Goal: Task Accomplishment & Management: Complete application form

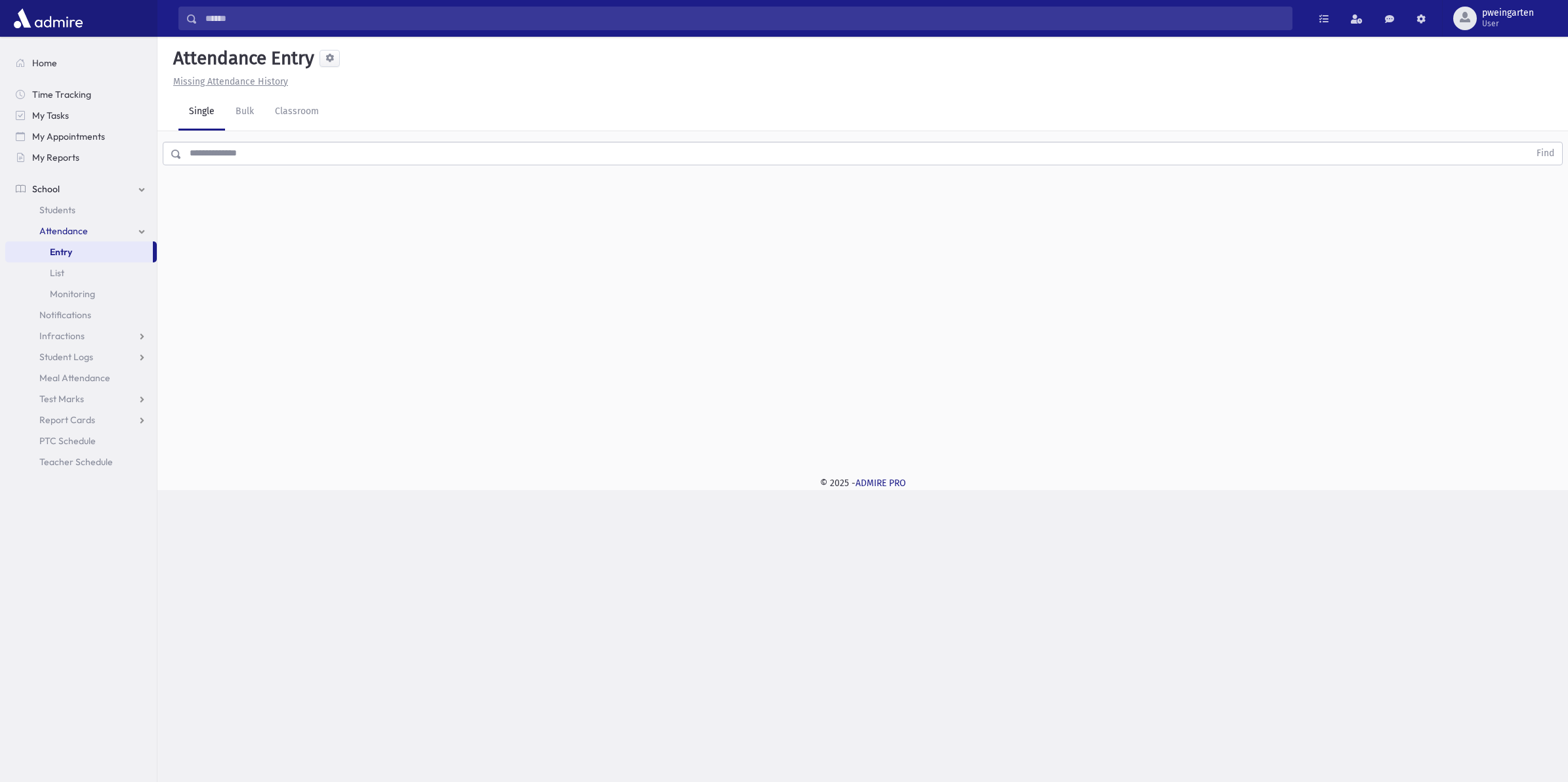
click at [370, 154] on input "text" at bounding box center [855, 154] width 1348 height 24
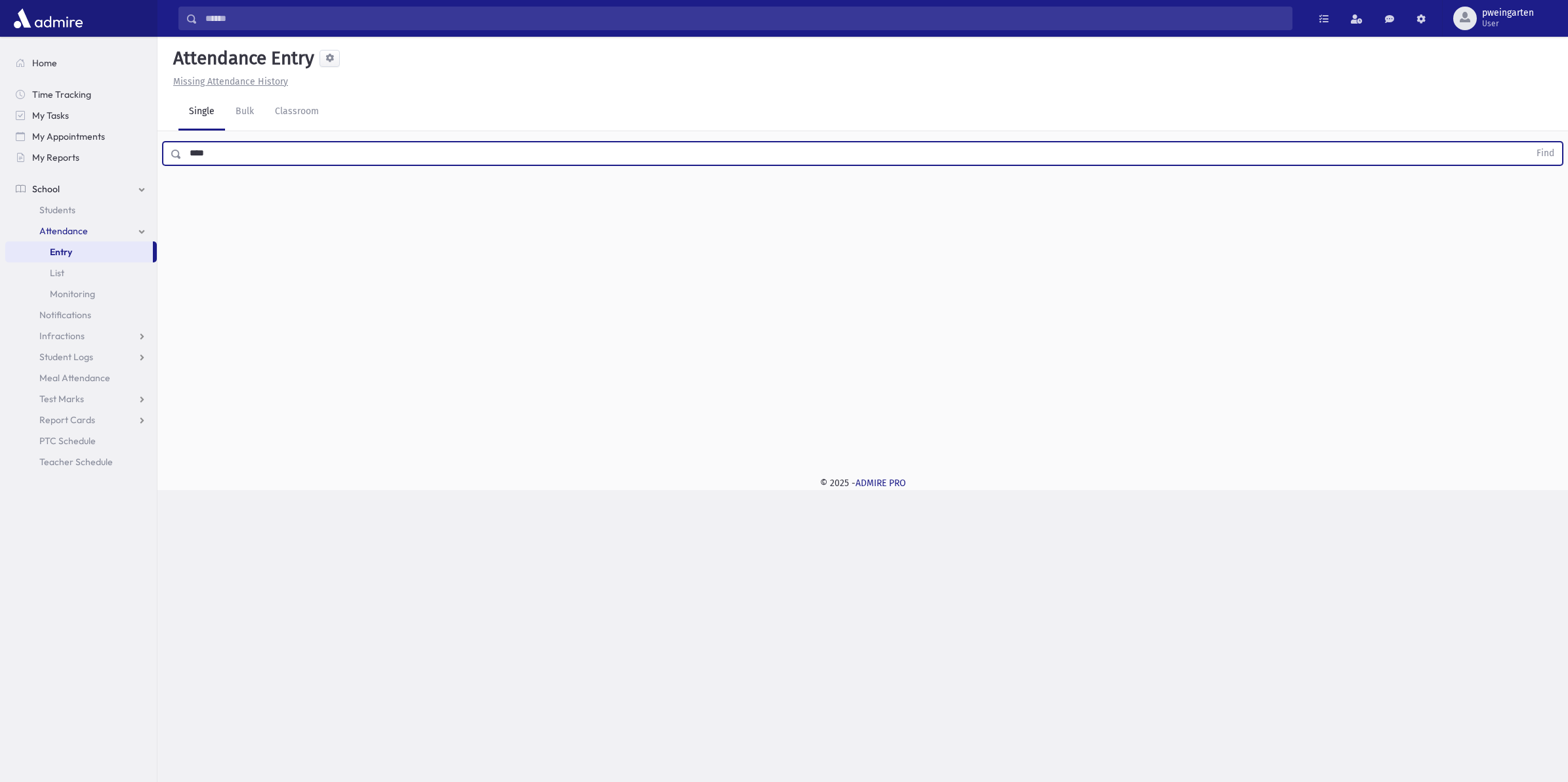
type input "****"
click at [1529, 142] on button "Find" at bounding box center [1545, 153] width 34 height 23
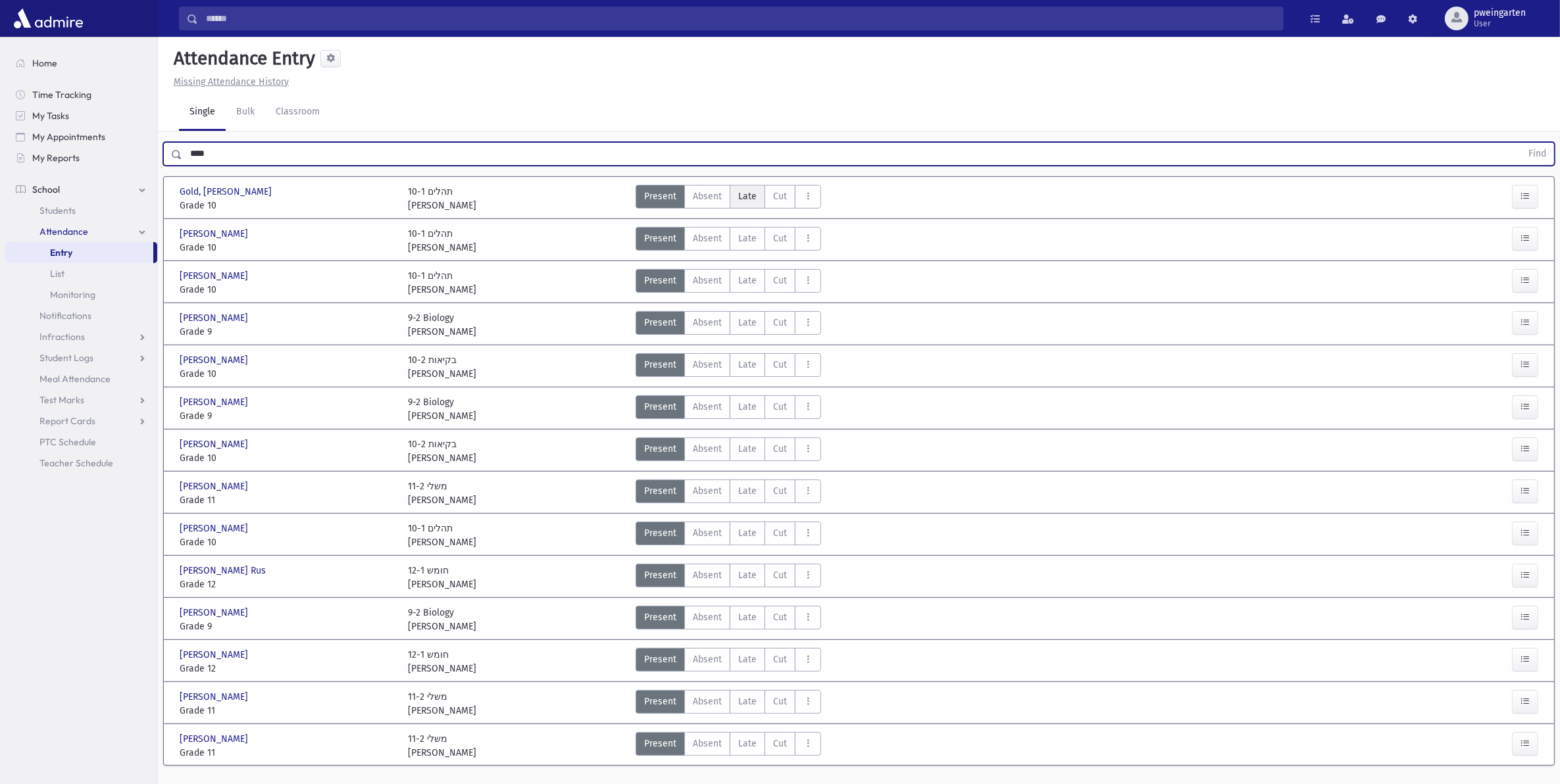
click at [748, 197] on span "Late" at bounding box center [748, 196] width 19 height 14
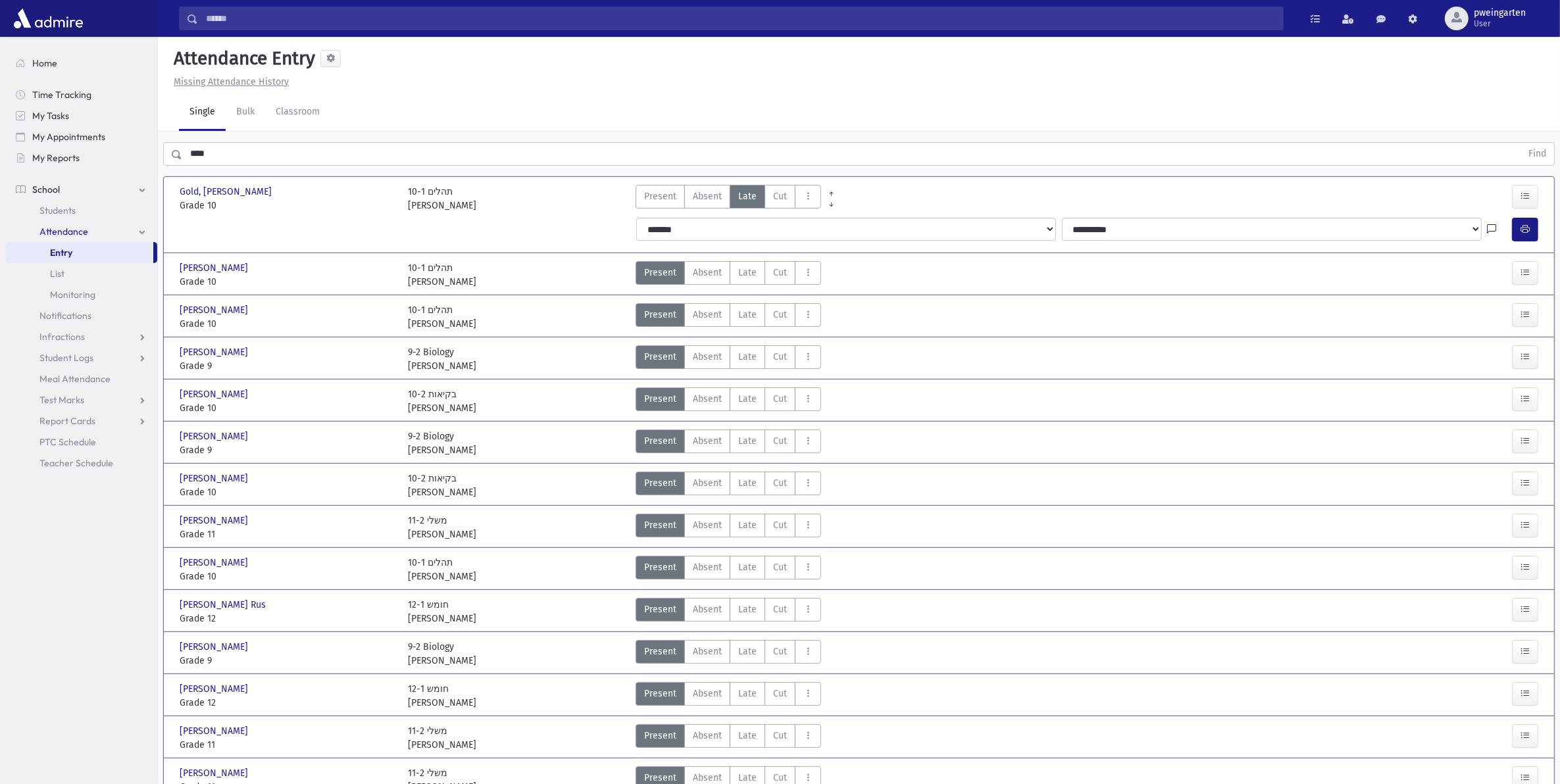
click at [1495, 231] on icon at bounding box center [1492, 230] width 9 height 11
click at [1472, 293] on textarea "Note" at bounding box center [1466, 296] width 154 height 50
type textarea "**********"
click at [1515, 337] on button "Save" at bounding box center [1524, 344] width 38 height 24
click at [800, 195] on button "AttTypes" at bounding box center [808, 197] width 27 height 24
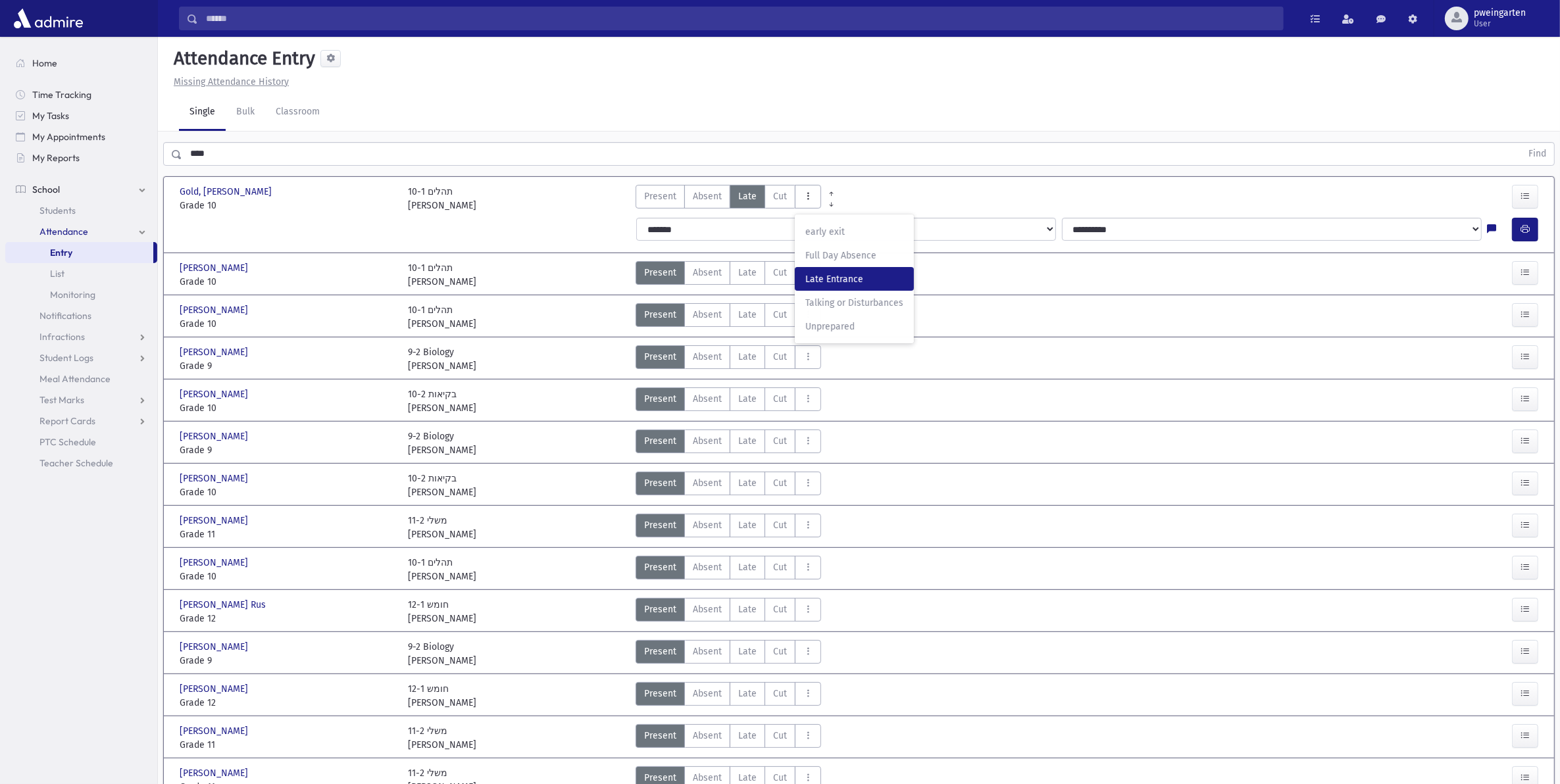
click at [820, 269] on Entrance"] "Late Entrance Late entrane" at bounding box center [855, 279] width 119 height 24
click at [1533, 231] on button "button" at bounding box center [1525, 230] width 27 height 24
